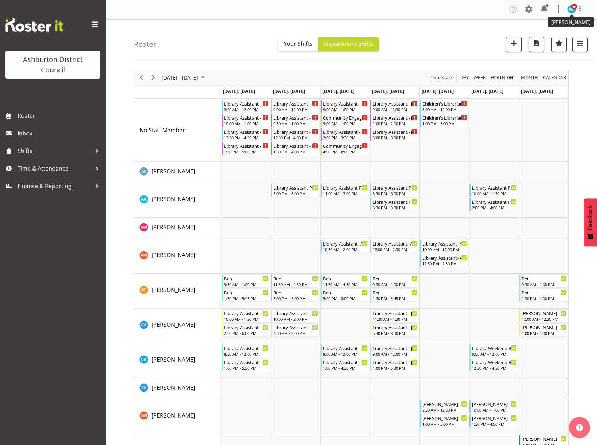
click at [570, 8] on img at bounding box center [571, 9] width 8 height 8
click at [539, 35] on link "Log Out" at bounding box center [551, 37] width 68 height 13
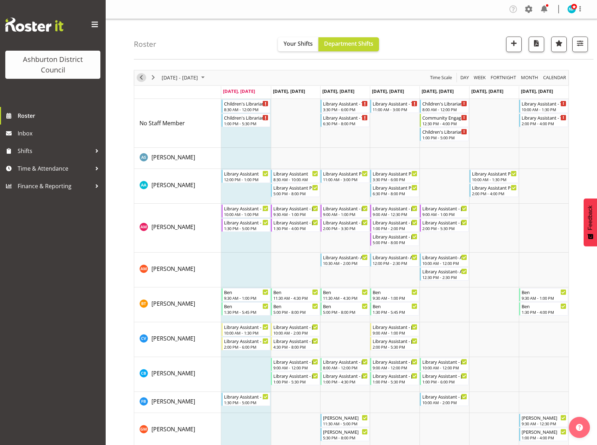
click at [137, 75] on span "Previous" at bounding box center [141, 77] width 8 height 9
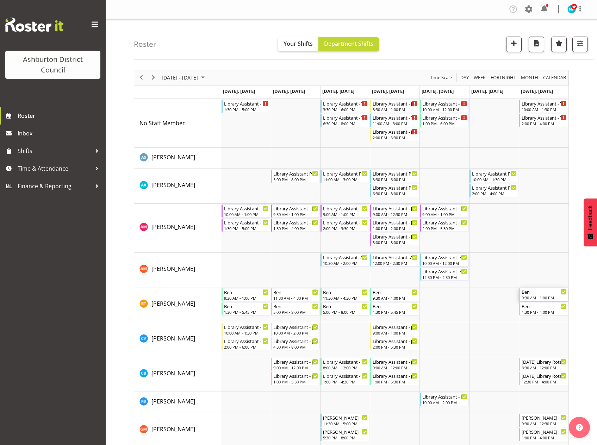
click at [537, 297] on div "9:30 AM - 1:00 PM" at bounding box center [544, 298] width 45 height 6
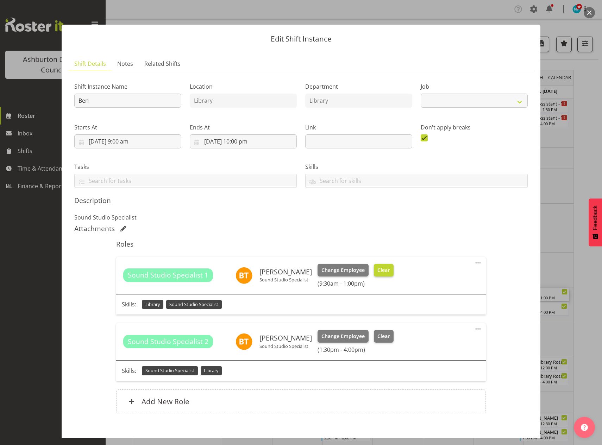
select select "6995"
click at [383, 271] on span "Clear" at bounding box center [384, 271] width 12 height 8
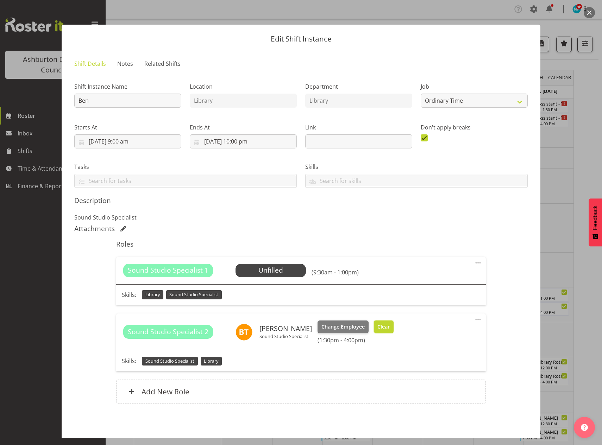
click at [378, 325] on span "Clear" at bounding box center [384, 327] width 12 height 8
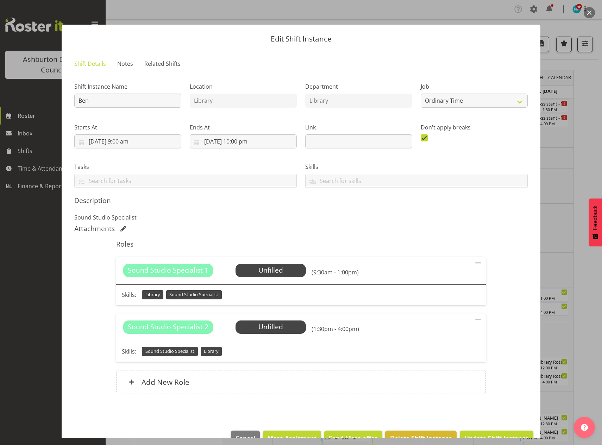
scroll to position [19, 0]
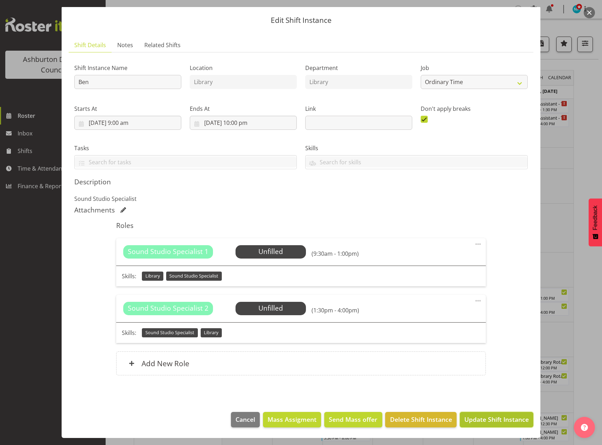
click at [485, 421] on span "Update Shift Instance" at bounding box center [497, 419] width 64 height 9
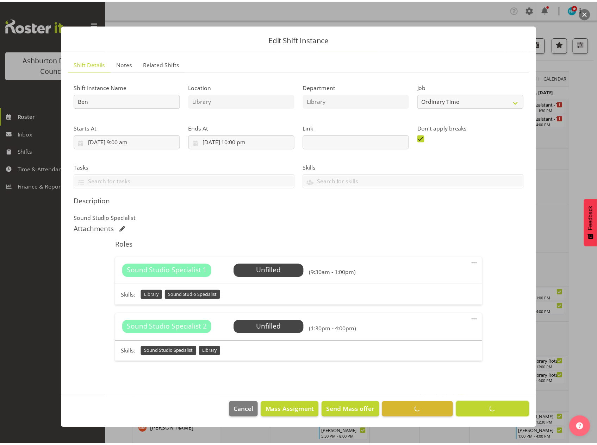
scroll to position [0, 0]
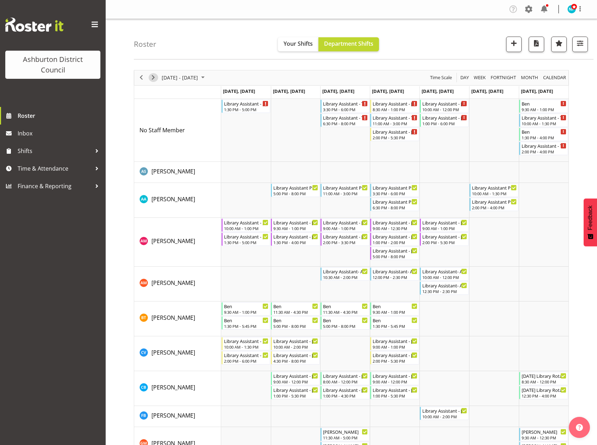
click at [154, 77] on span "Next" at bounding box center [153, 77] width 8 height 9
